Goal: Information Seeking & Learning: Learn about a topic

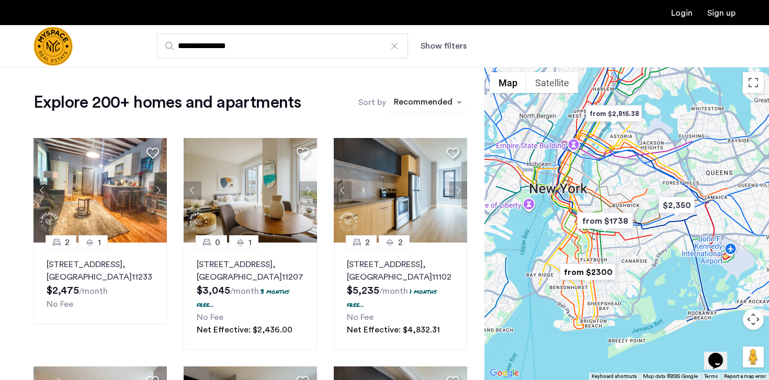
click at [416, 95] on div "Recommended" at bounding box center [421, 102] width 65 height 17
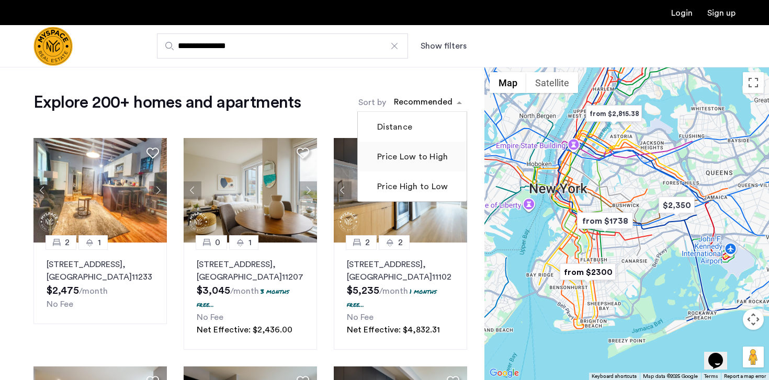
click at [404, 155] on label "Price Low to High" at bounding box center [411, 157] width 73 height 13
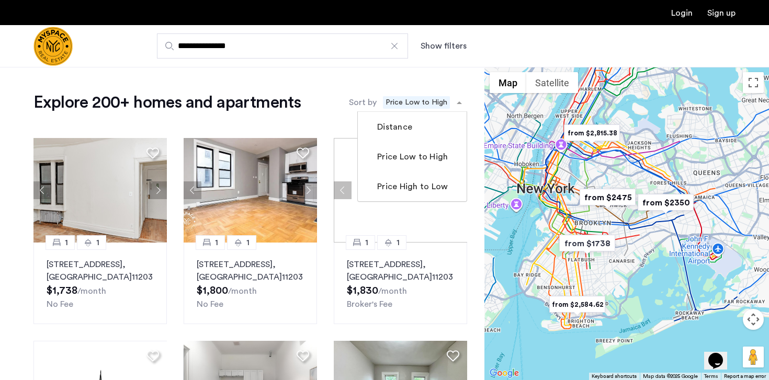
click at [442, 98] on span "Price Low to High" at bounding box center [416, 102] width 67 height 13
click at [456, 51] on button "Show filters" at bounding box center [444, 46] width 46 height 13
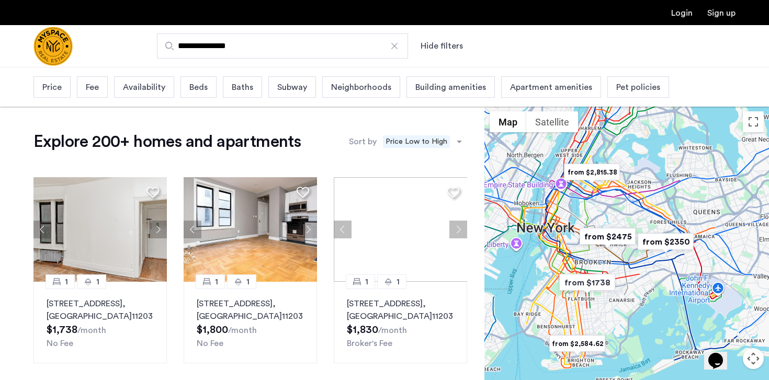
click at [56, 95] on div "Price" at bounding box center [51, 86] width 37 height 21
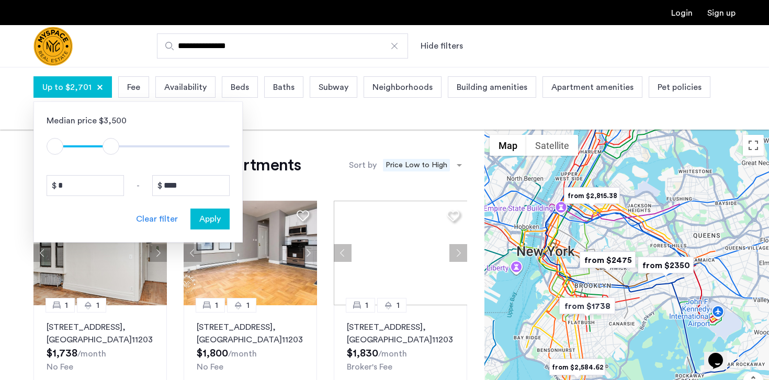
type input "****"
drag, startPoint x: 222, startPoint y: 146, endPoint x: 114, endPoint y: 144, distance: 108.3
click at [114, 144] on span "ngx-slider-max" at bounding box center [113, 146] width 17 height 17
click at [197, 216] on div "Apply" at bounding box center [210, 219] width 33 height 13
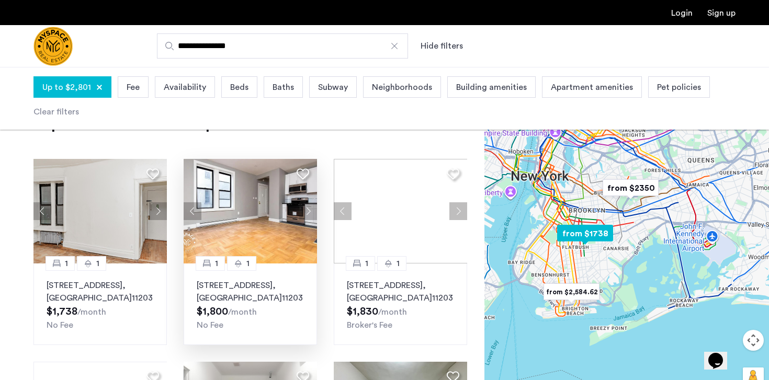
scroll to position [47, 0]
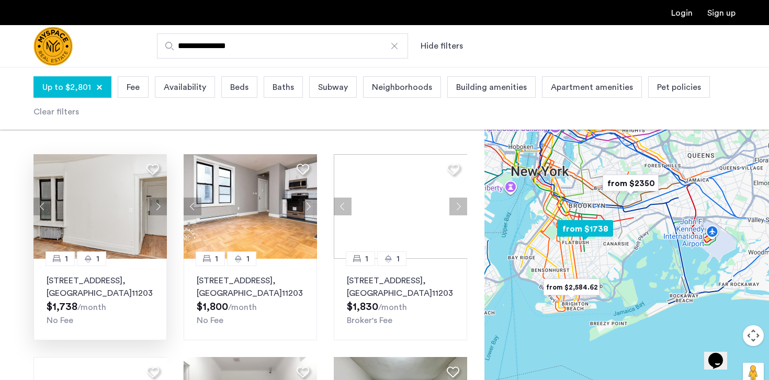
click at [157, 209] on button "Next apartment" at bounding box center [158, 207] width 18 height 18
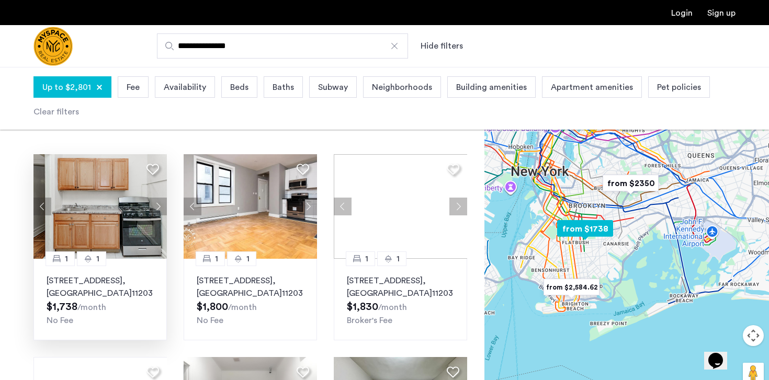
click at [157, 209] on button "Next apartment" at bounding box center [158, 207] width 18 height 18
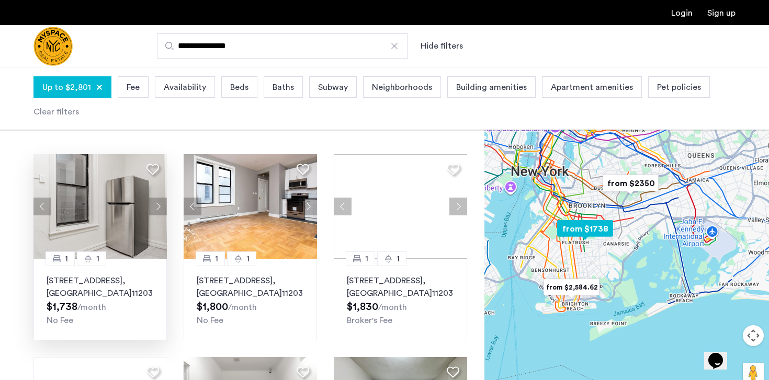
click at [157, 209] on button "Next apartment" at bounding box center [158, 207] width 18 height 18
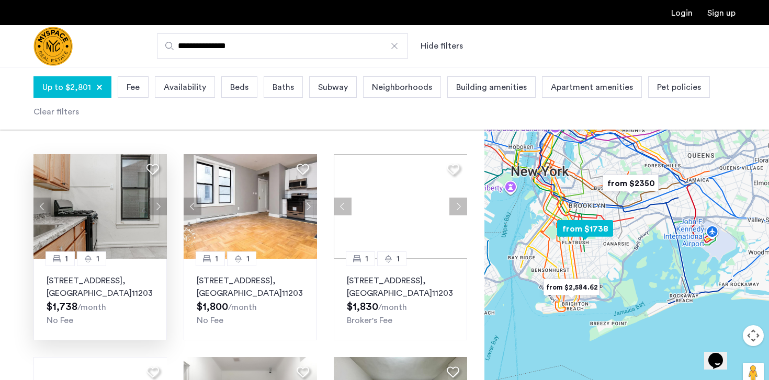
click at [157, 209] on button "Next apartment" at bounding box center [158, 207] width 18 height 18
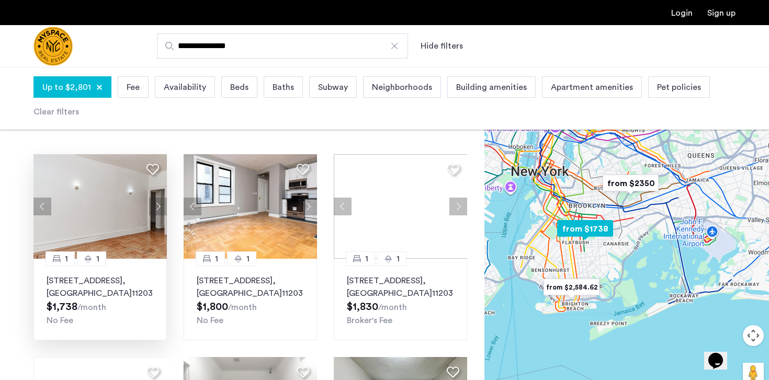
click at [157, 209] on button "Next apartment" at bounding box center [158, 207] width 18 height 18
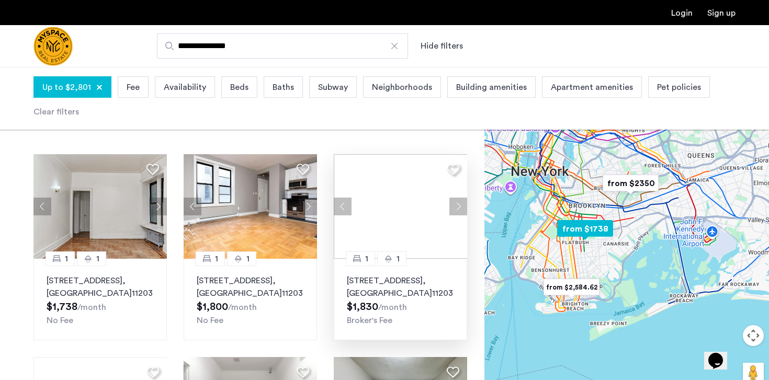
click at [457, 204] on button "Next apartment" at bounding box center [458, 207] width 18 height 18
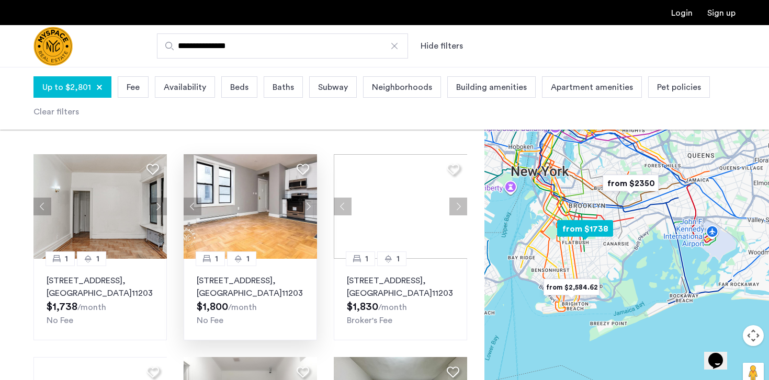
click at [310, 207] on button "Next apartment" at bounding box center [308, 207] width 18 height 18
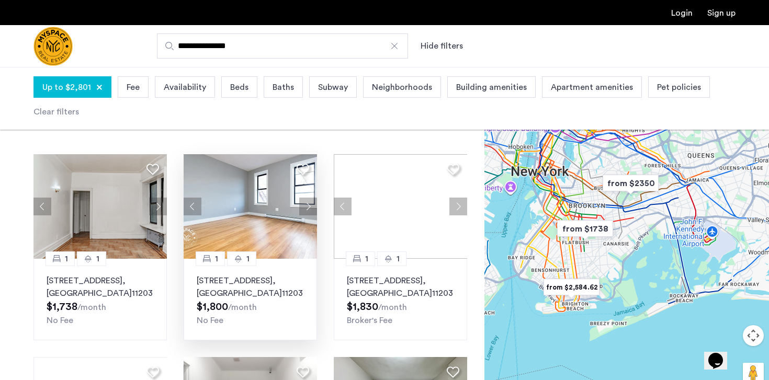
click at [755, 339] on button "Map camera controls" at bounding box center [753, 335] width 21 height 21
click at [728, 315] on button "Zoom in" at bounding box center [727, 309] width 21 height 21
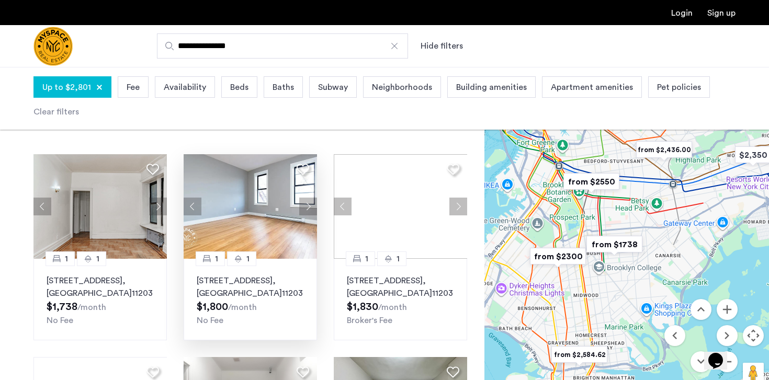
drag, startPoint x: 670, startPoint y: 280, endPoint x: 738, endPoint y: 296, distance: 69.9
click at [738, 296] on div at bounding box center [626, 239] width 285 height 313
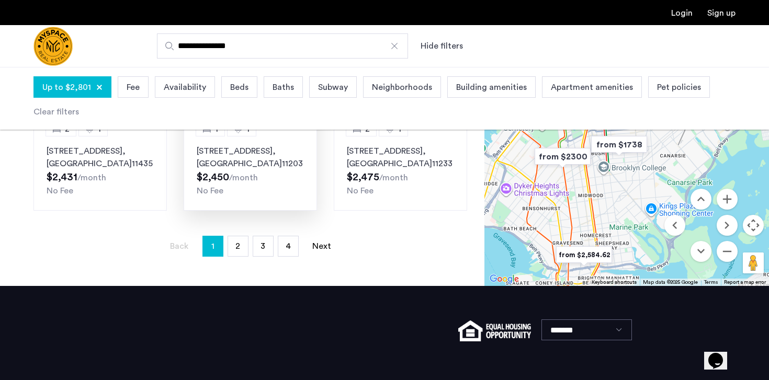
scroll to position [825, 0]
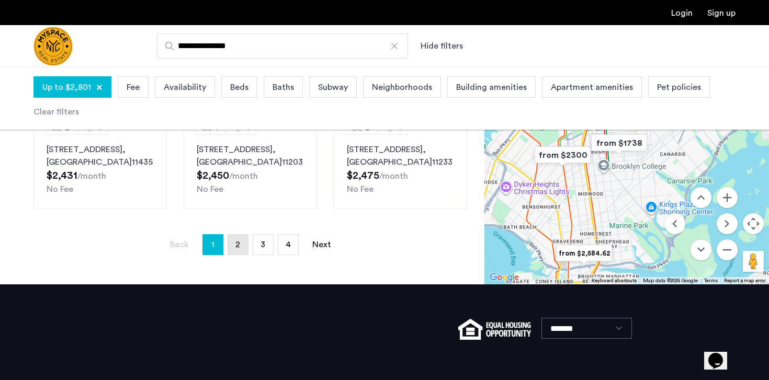
click at [237, 241] on span "2" at bounding box center [237, 245] width 5 height 8
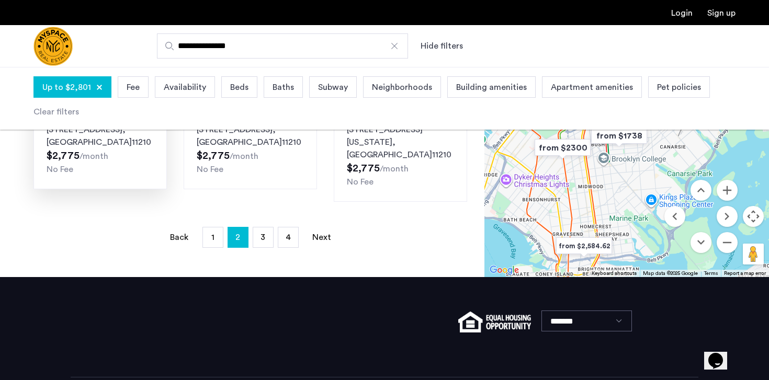
scroll to position [812, 0]
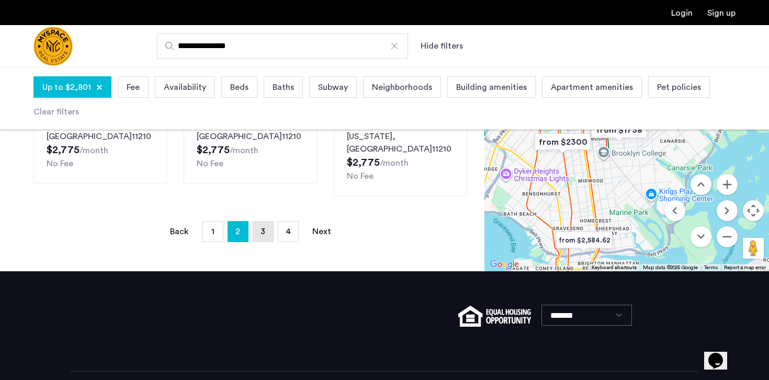
click at [256, 222] on link "page 3" at bounding box center [263, 232] width 20 height 20
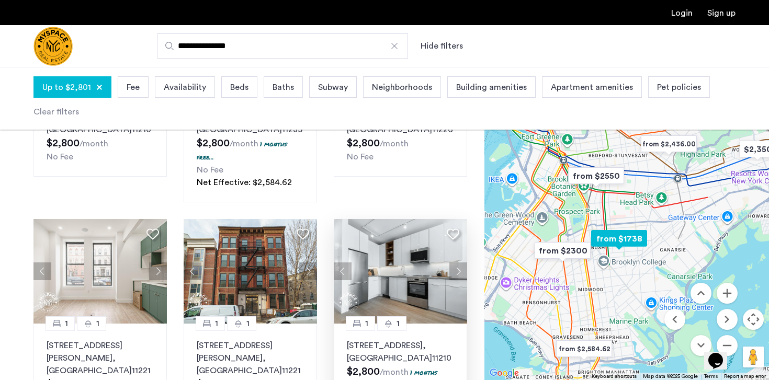
scroll to position [216, 0]
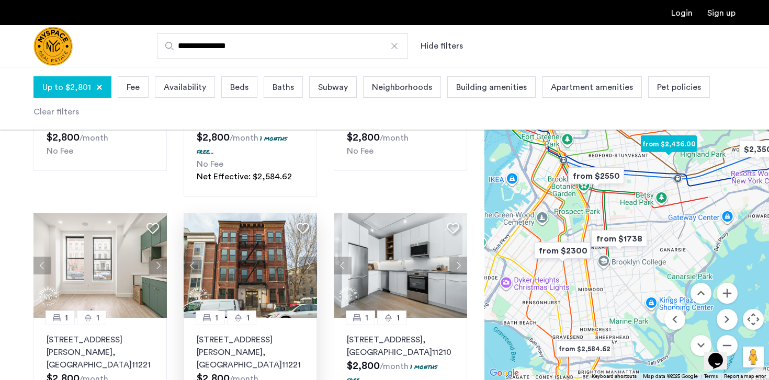
click at [308, 263] on button "Next apartment" at bounding box center [308, 266] width 18 height 18
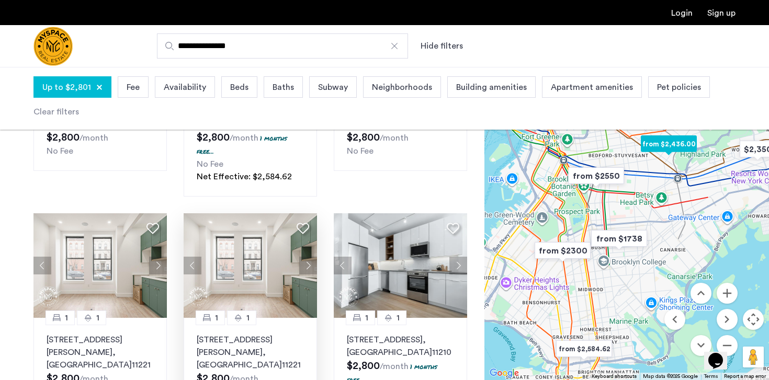
click at [308, 263] on button "Next apartment" at bounding box center [308, 266] width 18 height 18
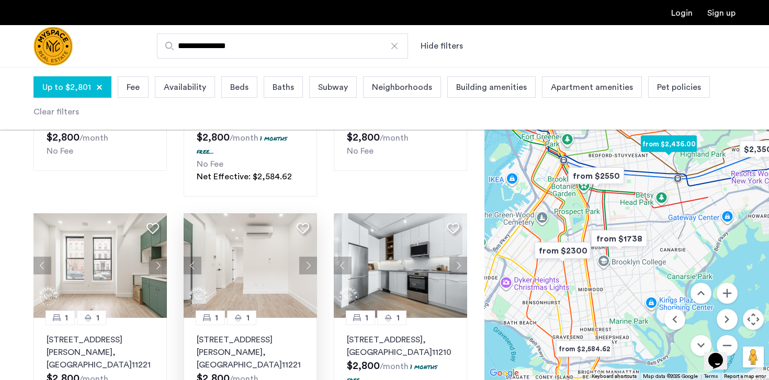
click at [309, 263] on button "Next apartment" at bounding box center [308, 266] width 18 height 18
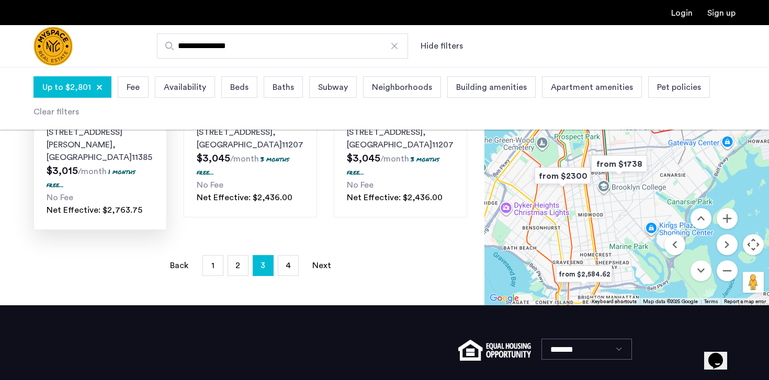
scroll to position [939, 0]
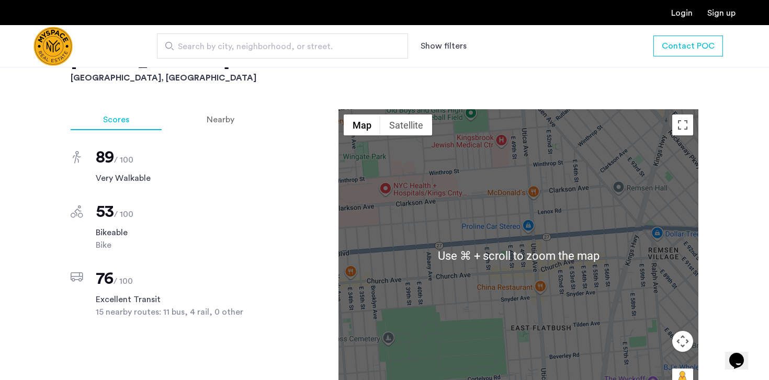
scroll to position [715, 0]
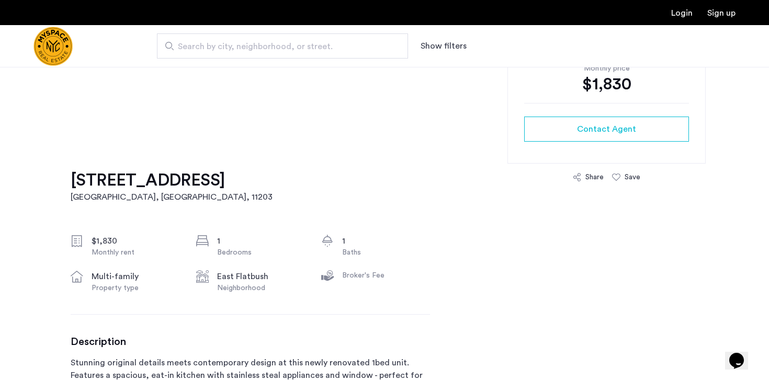
scroll to position [290, 0]
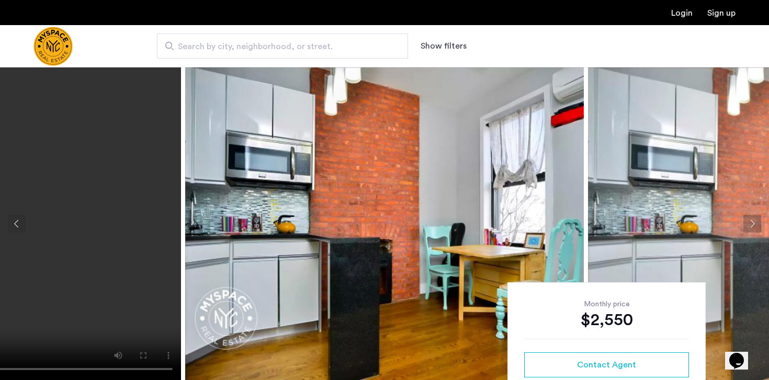
click at [754, 222] on button "Next apartment" at bounding box center [752, 224] width 18 height 18
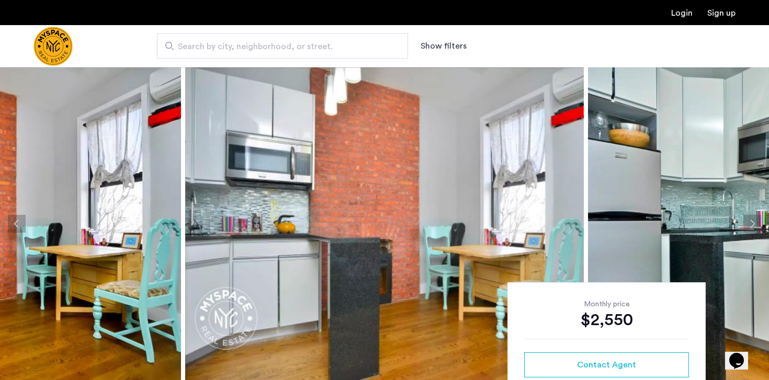
click at [754, 222] on button "Next apartment" at bounding box center [752, 224] width 18 height 18
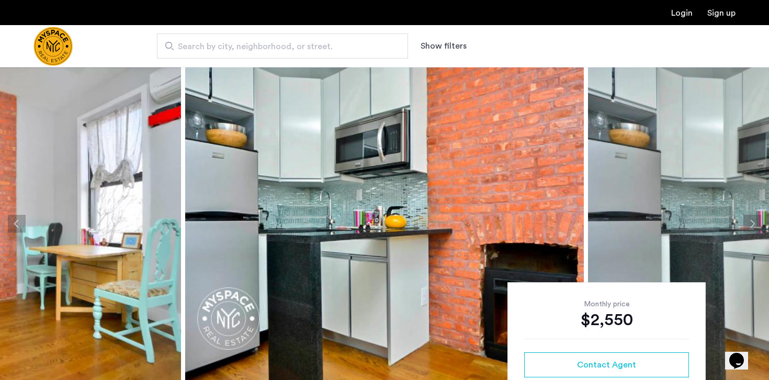
click at [754, 222] on button "Next apartment" at bounding box center [752, 224] width 18 height 18
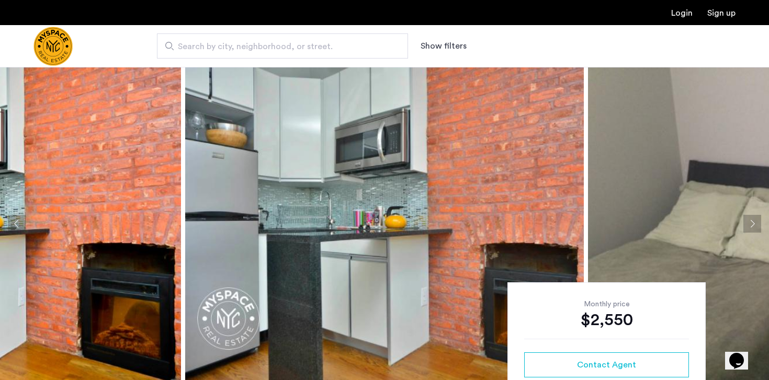
click at [755, 222] on button "Next apartment" at bounding box center [752, 224] width 18 height 18
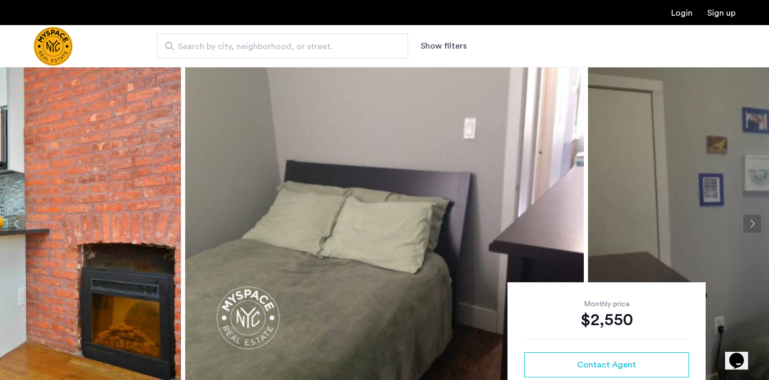
click at [755, 222] on button "Next apartment" at bounding box center [752, 224] width 18 height 18
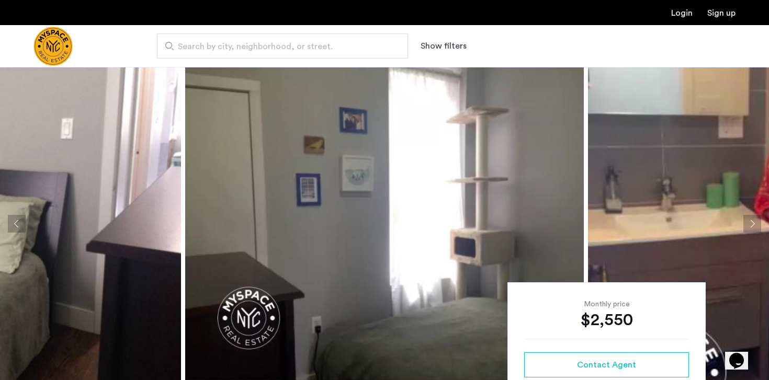
click at [755, 222] on button "Next apartment" at bounding box center [752, 224] width 18 height 18
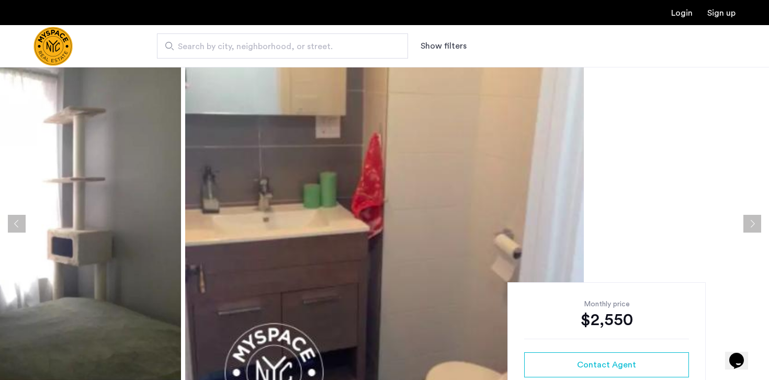
click at [755, 222] on button "Next apartment" at bounding box center [752, 224] width 18 height 18
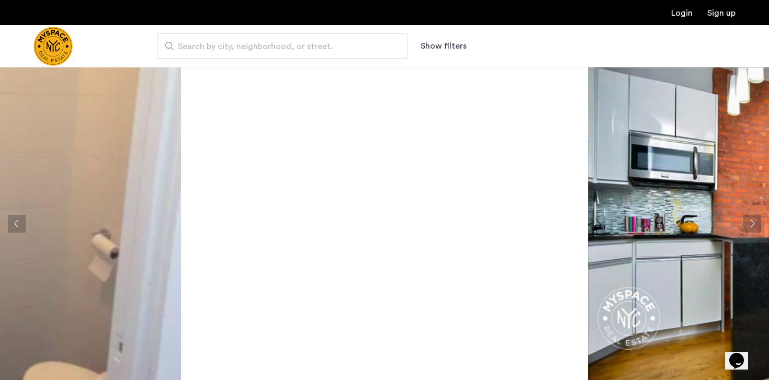
click at [755, 222] on button "Next apartment" at bounding box center [752, 224] width 18 height 18
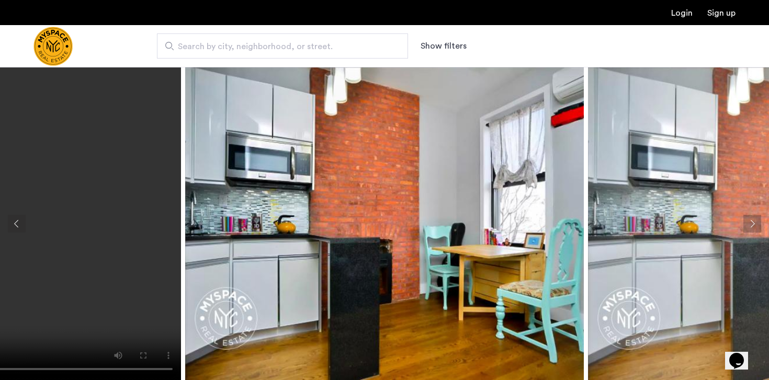
click at [756, 222] on button "Next apartment" at bounding box center [752, 224] width 18 height 18
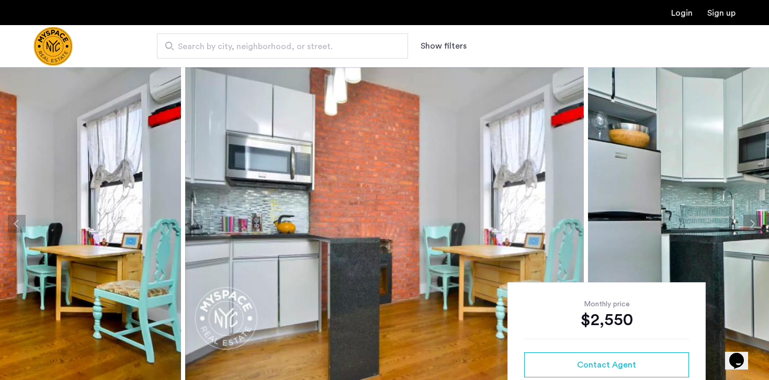
click at [756, 222] on button "Next apartment" at bounding box center [752, 224] width 18 height 18
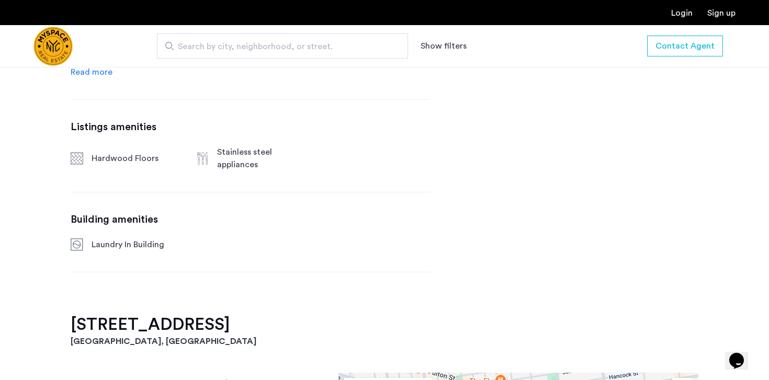
scroll to position [304, 0]
